Goal: Check status: Check status

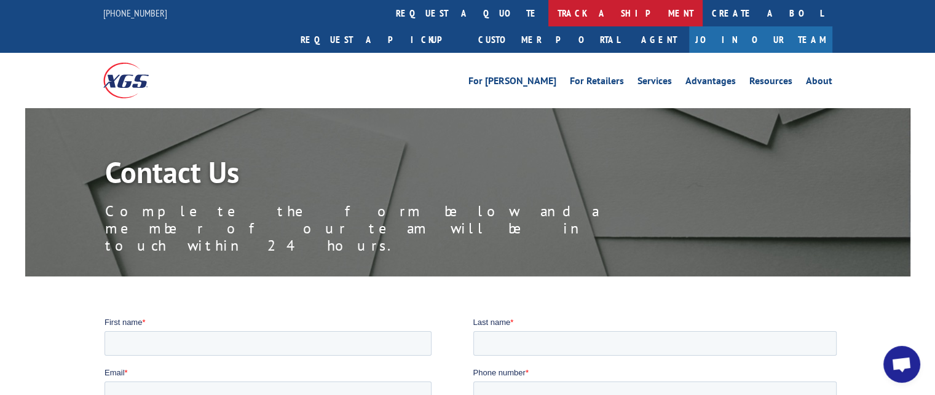
click at [548, 21] on link "track a shipment" at bounding box center [625, 13] width 154 height 26
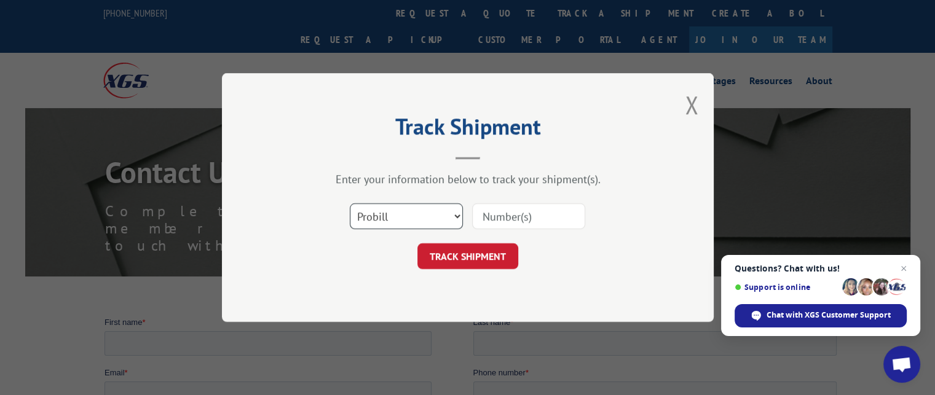
click at [395, 221] on select "Select category... Probill BOL PO" at bounding box center [406, 216] width 113 height 26
select select "bol"
click at [350, 203] on select "Select category... Probill BOL PO" at bounding box center [406, 216] width 113 height 26
click at [511, 214] on input at bounding box center [528, 216] width 113 height 26
drag, startPoint x: 524, startPoint y: 213, endPoint x: 538, endPoint y: 212, distance: 14.8
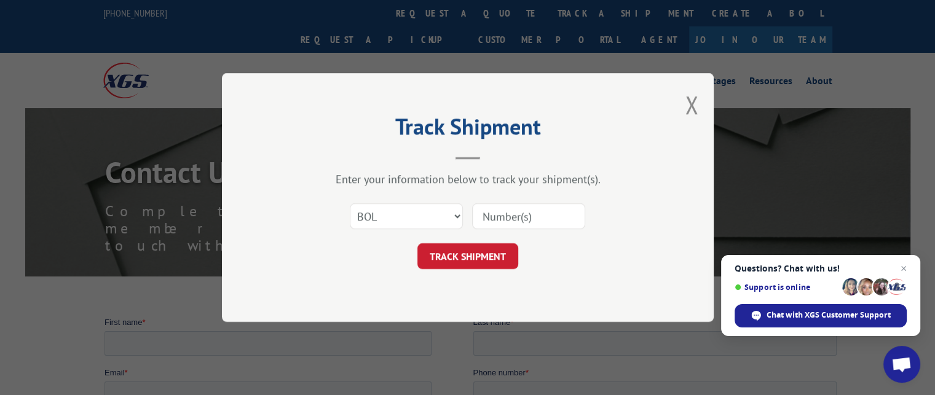
click at [531, 213] on input at bounding box center [528, 216] width 113 height 26
type input "2845983"
click at [466, 258] on button "TRACK SHIPMENT" at bounding box center [467, 256] width 101 height 26
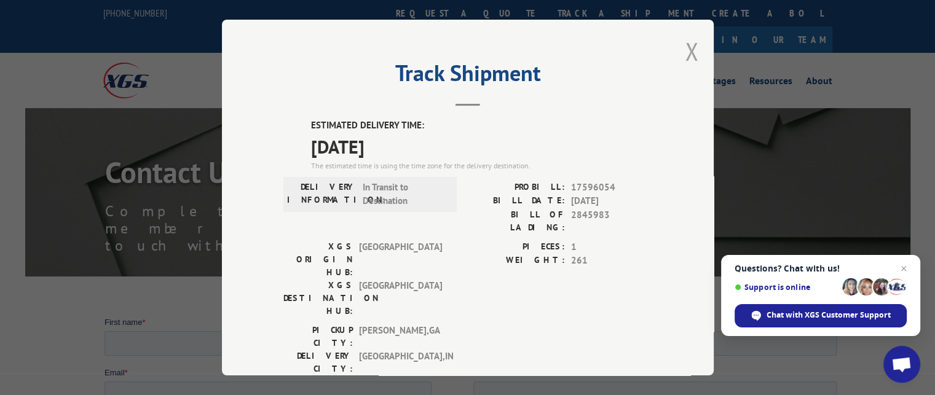
click at [691, 55] on button "Close modal" at bounding box center [692, 51] width 14 height 33
